Goal: Information Seeking & Learning: Find specific page/section

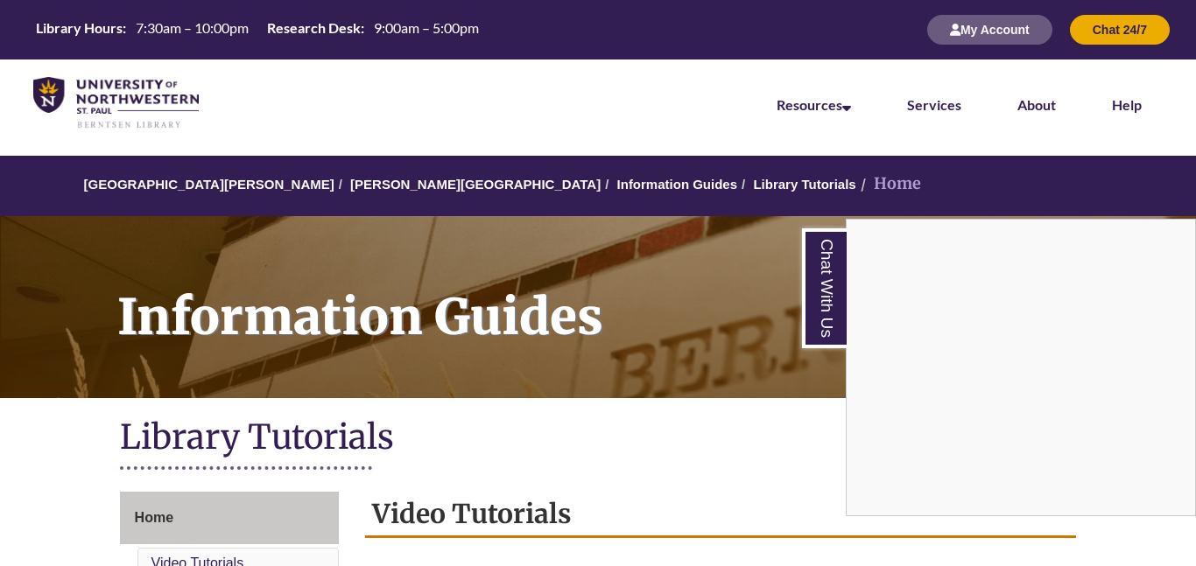
click at [635, 311] on div "Chat With Us" at bounding box center [598, 283] width 1196 height 566
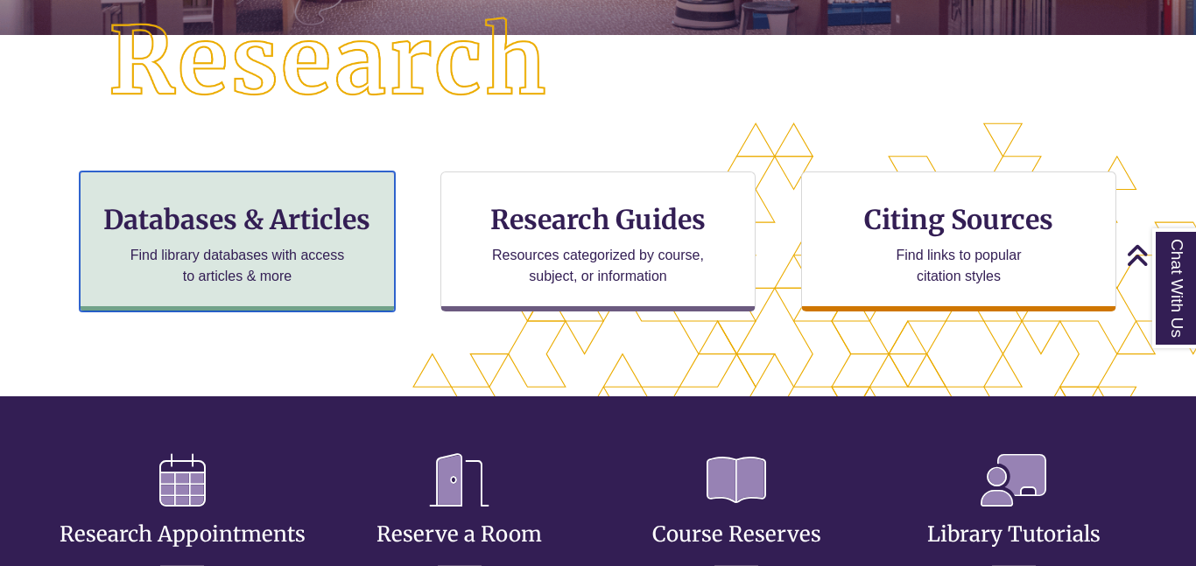
click at [231, 226] on h3 "Databases & Articles" at bounding box center [237, 219] width 285 height 33
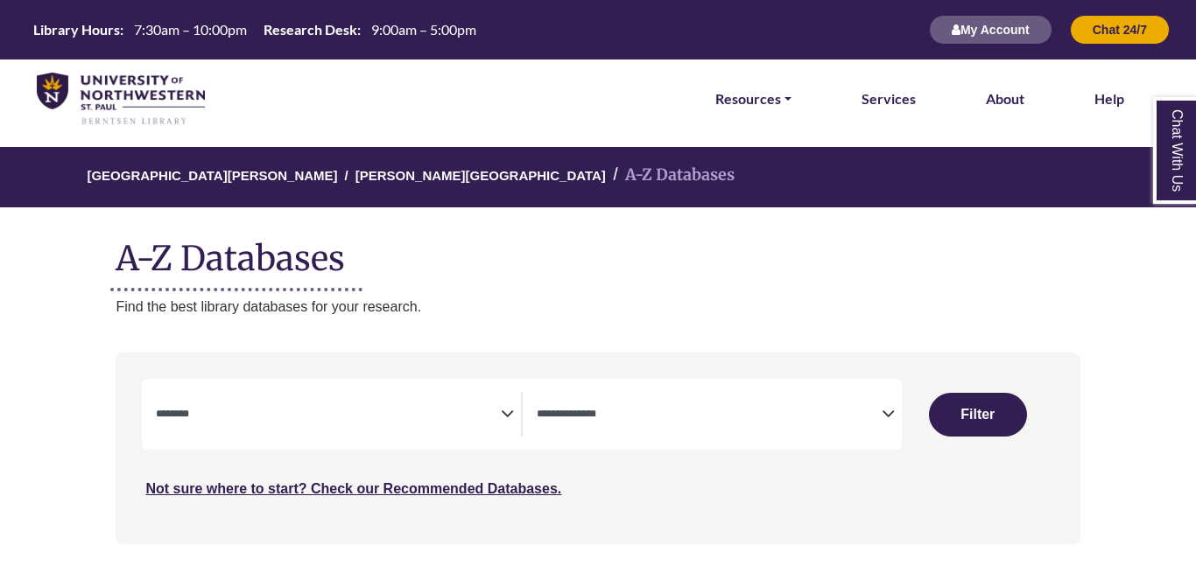
select select "Database Subject Filter"
select select "Database Types Filter"
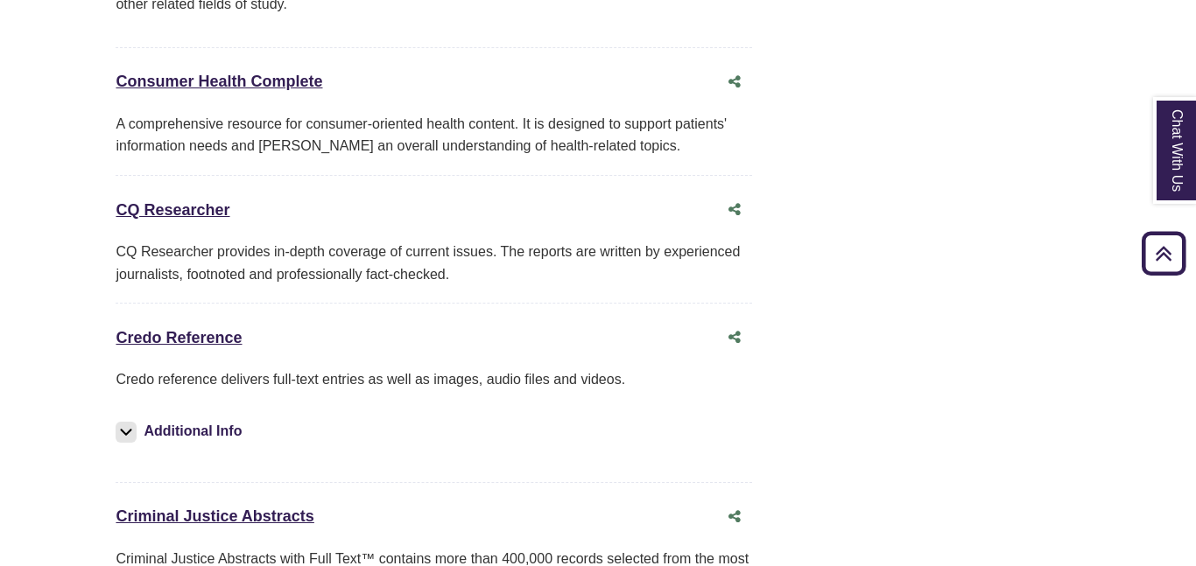
scroll to position [4359, 0]
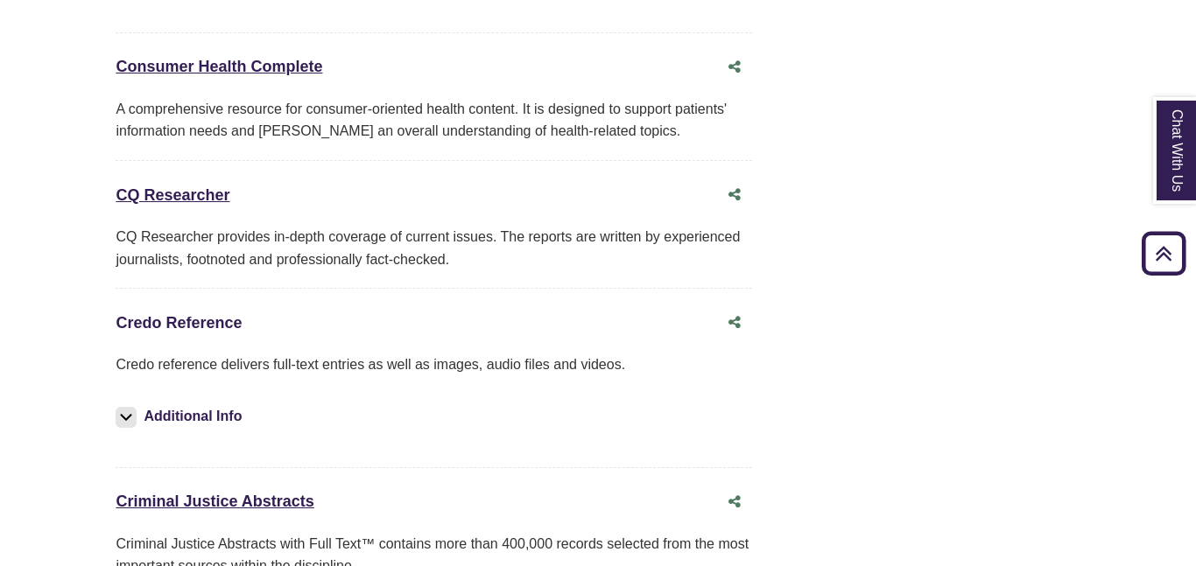
click at [213, 314] on link "Credo Reference This link opens in a new window" at bounding box center [179, 323] width 126 height 18
